Goal: Task Accomplishment & Management: Use online tool/utility

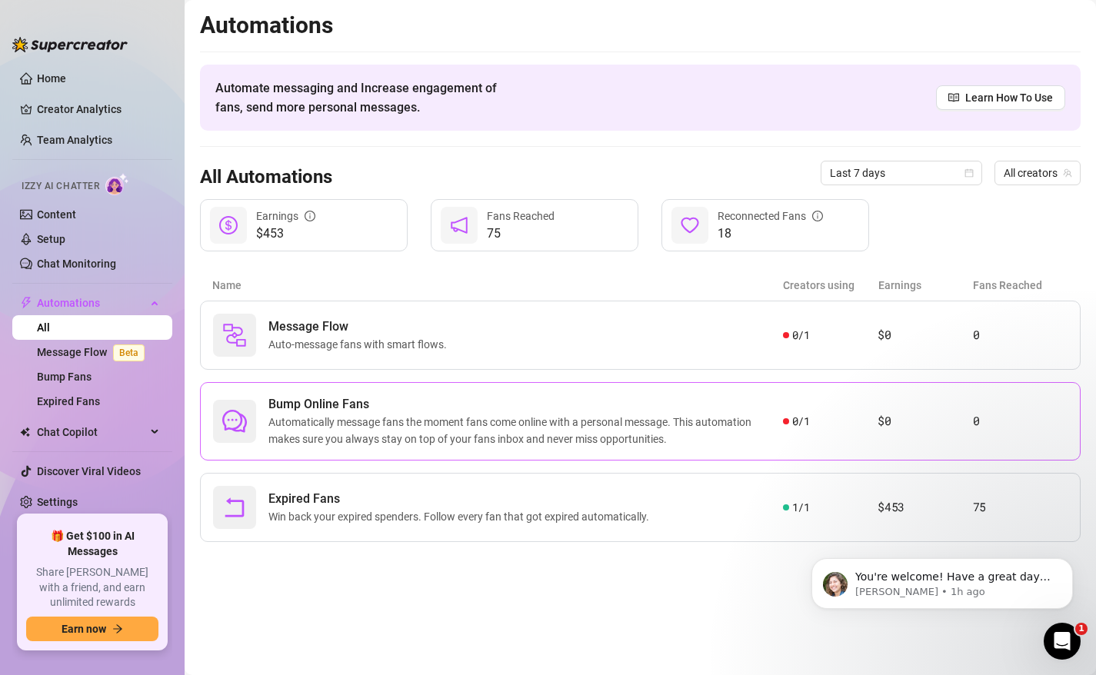
click at [480, 419] on span "Automatically message fans the moment fans come online with a personal message.…" at bounding box center [525, 431] width 514 height 34
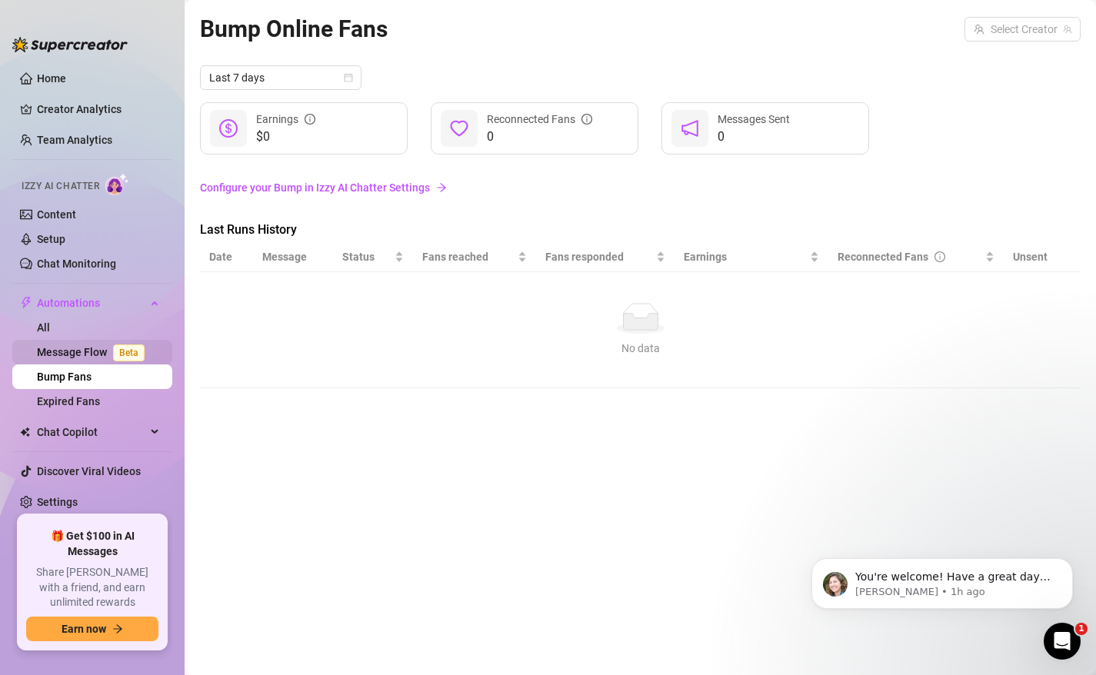
click at [80, 357] on link "Message Flow Beta" at bounding box center [94, 352] width 114 height 12
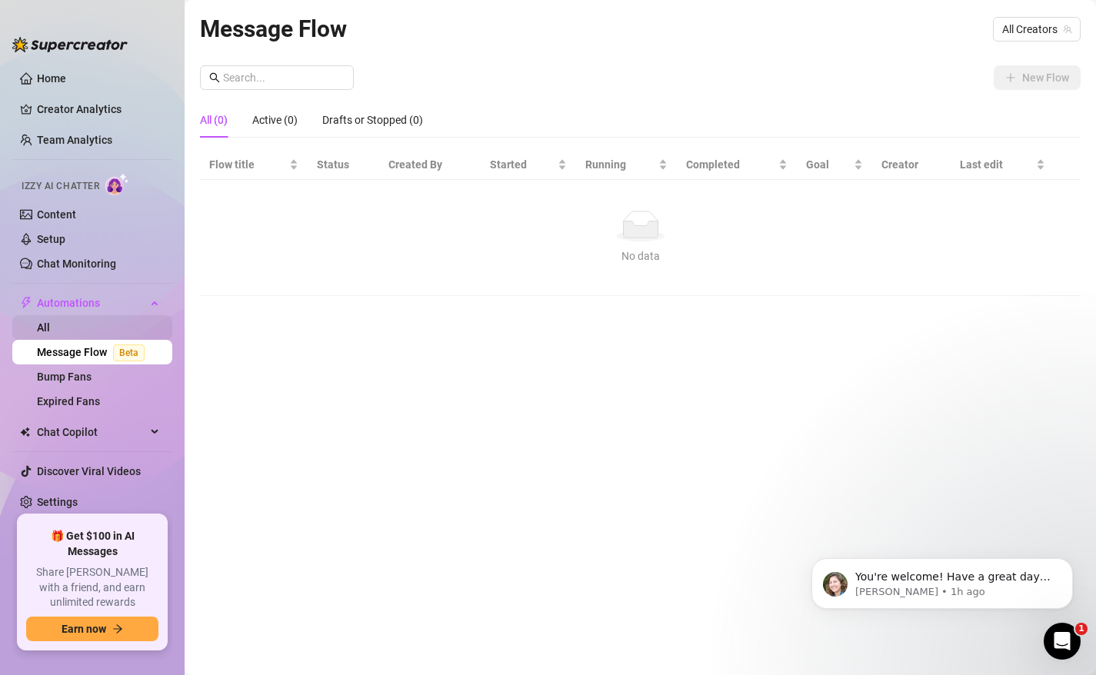
click at [50, 328] on link "All" at bounding box center [43, 327] width 13 height 12
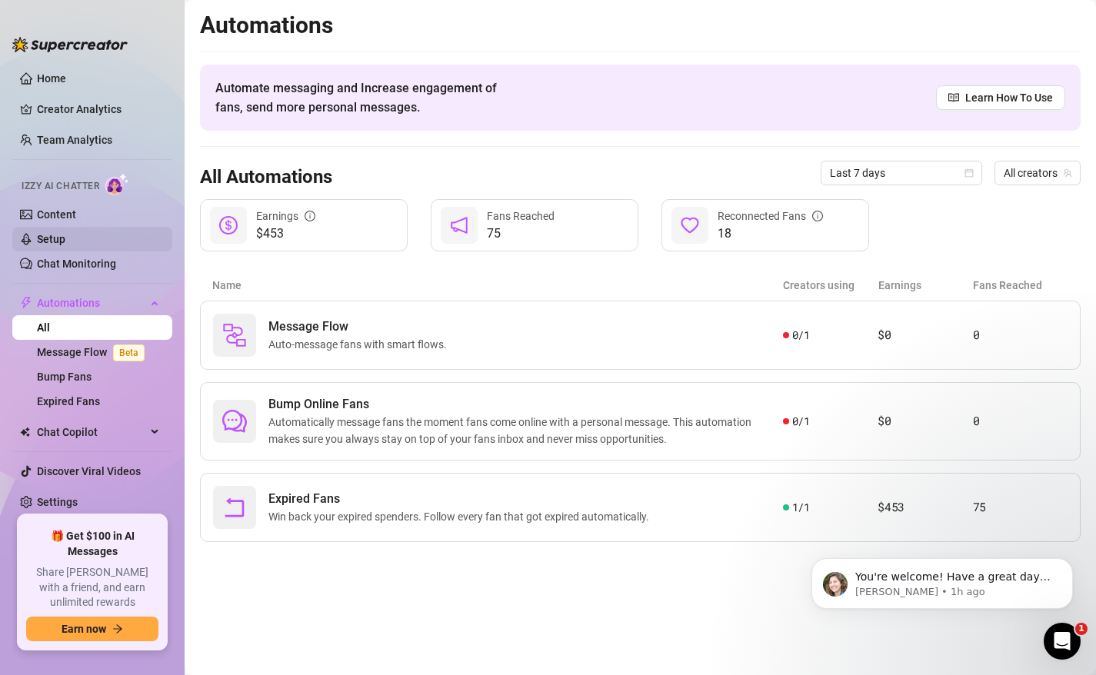
click at [65, 244] on link "Setup" at bounding box center [51, 239] width 28 height 12
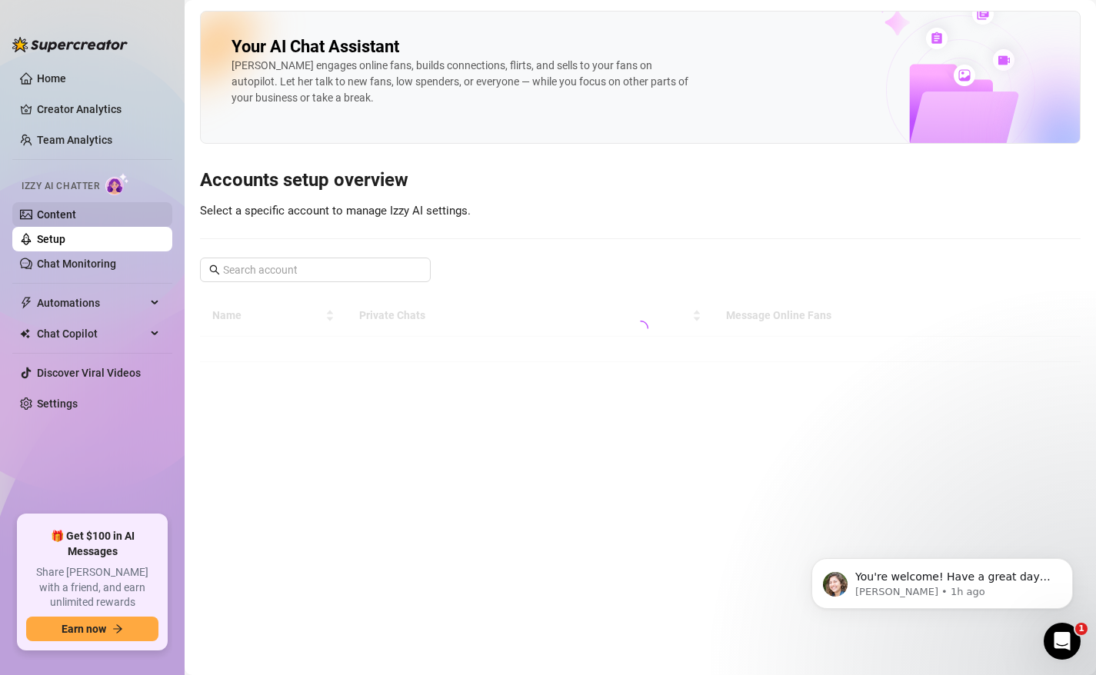
click at [76, 211] on link "Content" at bounding box center [56, 214] width 39 height 12
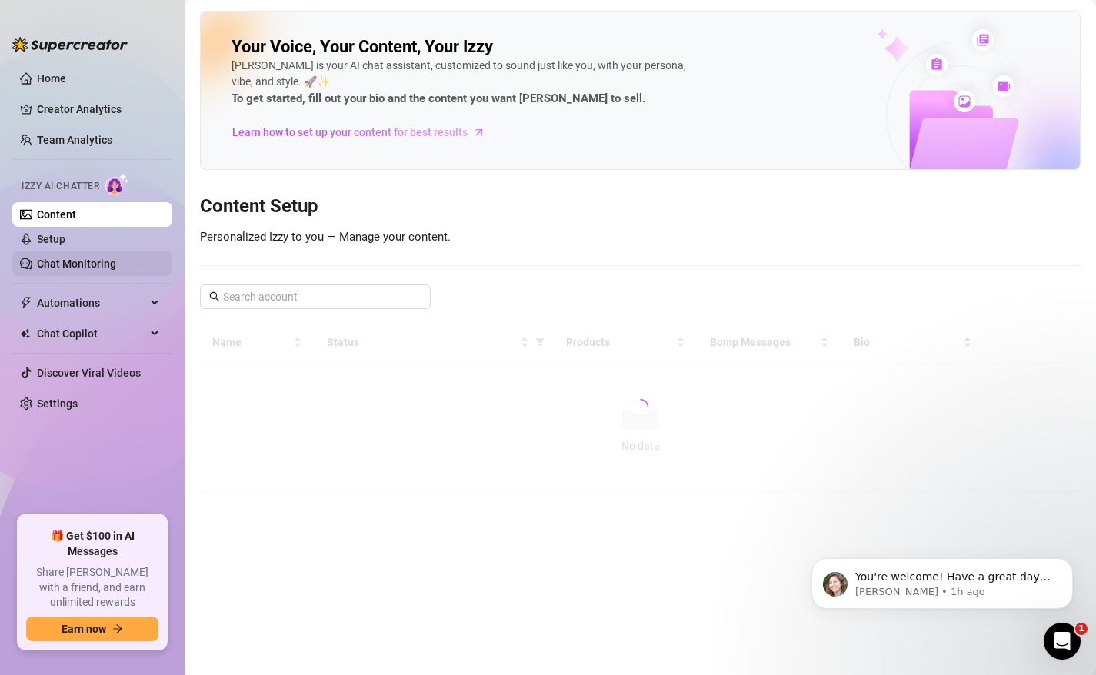
click at [102, 258] on link "Chat Monitoring" at bounding box center [76, 264] width 79 height 12
